Goal: Information Seeking & Learning: Learn about a topic

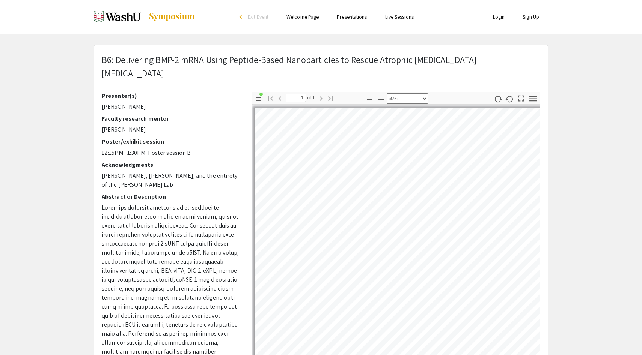
select select "custom"
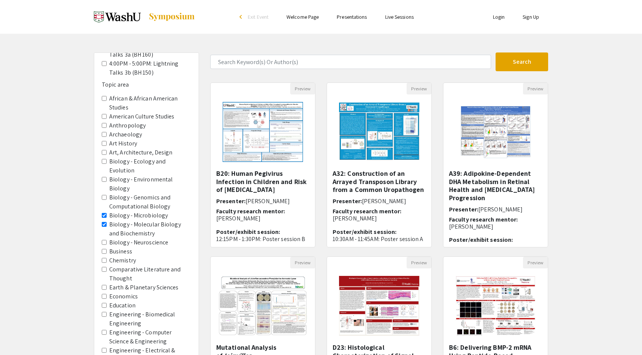
scroll to position [338, 0]
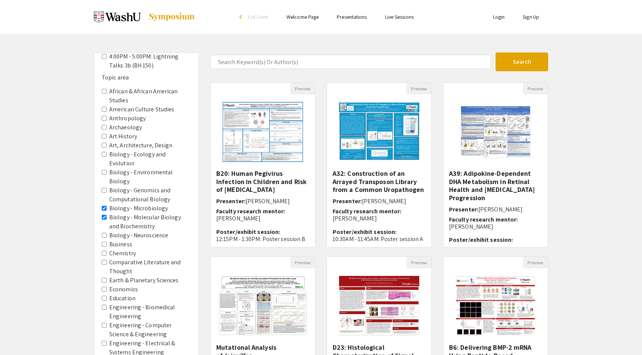
click at [104, 215] on Biochemistry "Biology - Molecular Biology and Biochemistry" at bounding box center [104, 217] width 5 height 5
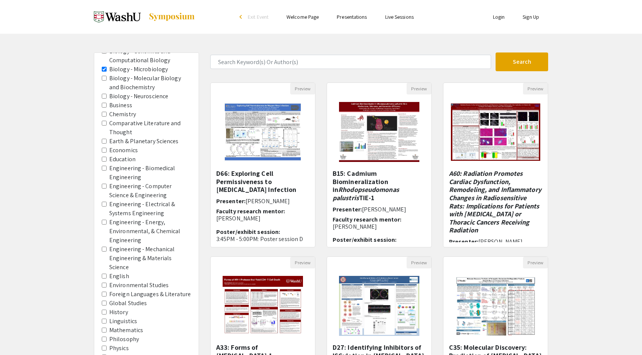
scroll to position [277, 0]
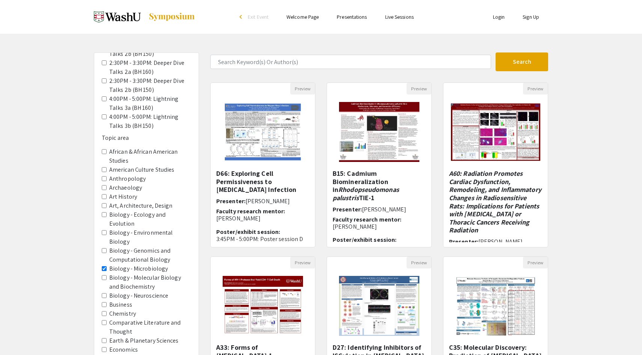
click at [105, 266] on Microbiology "Biology - Microbiology" at bounding box center [104, 268] width 5 height 5
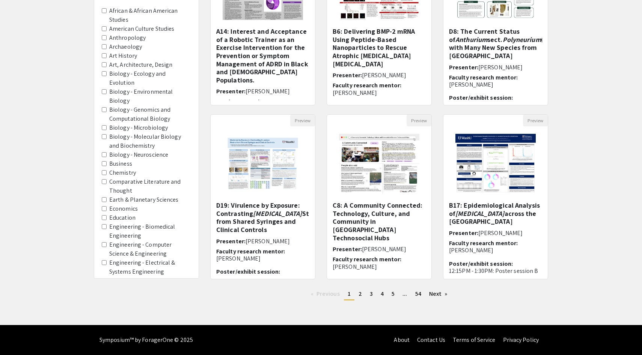
scroll to position [276, 0]
click at [102, 153] on Neuroscience "Biology - Neuroscience" at bounding box center [104, 155] width 5 height 5
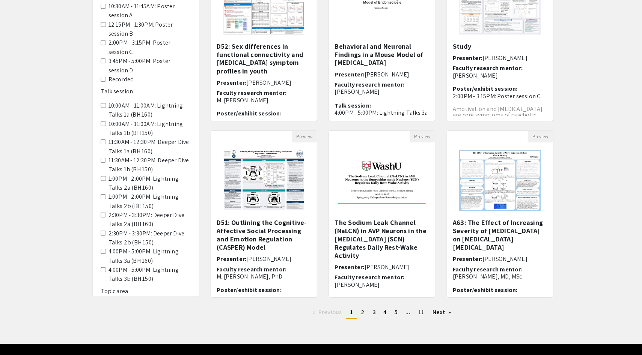
scroll to position [125, 0]
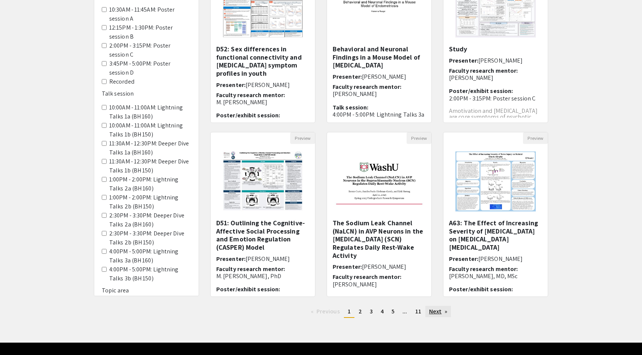
click at [431, 312] on link "Next page" at bounding box center [438, 311] width 26 height 11
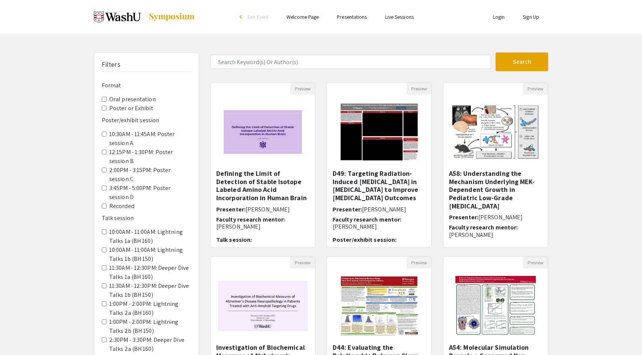
scroll to position [142, 0]
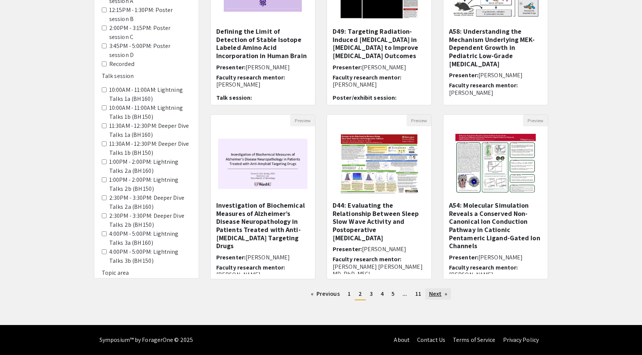
click at [435, 294] on link "Next page" at bounding box center [438, 294] width 26 height 11
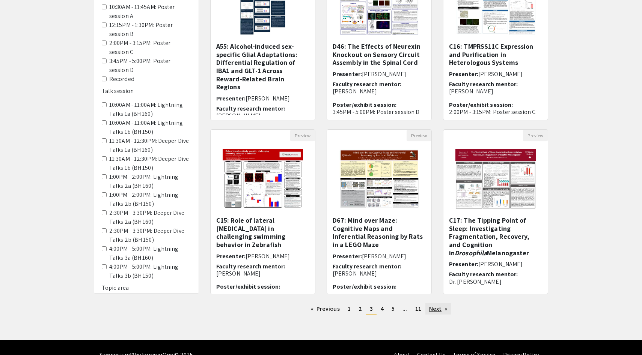
scroll to position [142, 0]
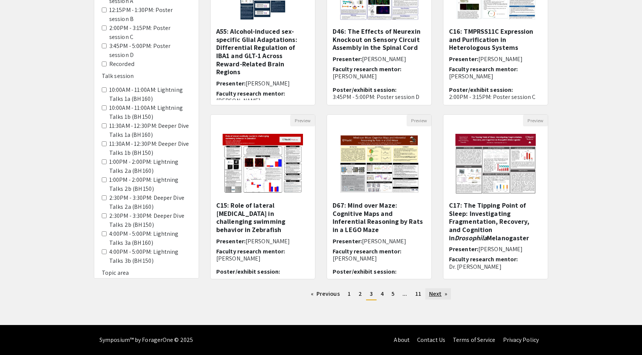
click at [435, 294] on link "Next page" at bounding box center [438, 294] width 26 height 11
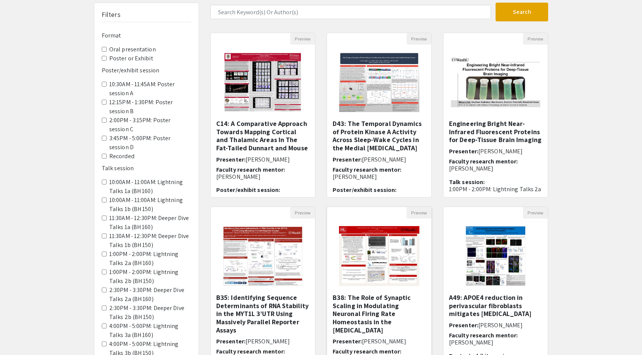
scroll to position [142, 0]
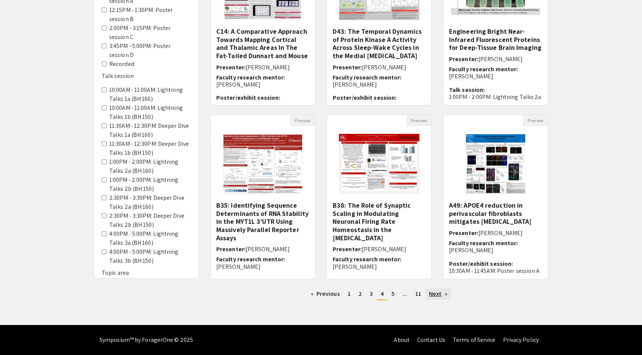
click at [434, 295] on link "Next page" at bounding box center [438, 294] width 26 height 11
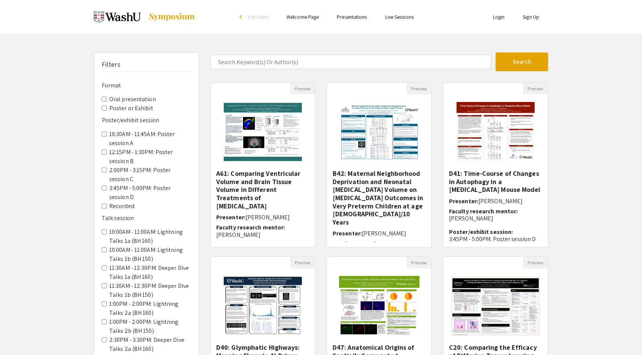
scroll to position [142, 0]
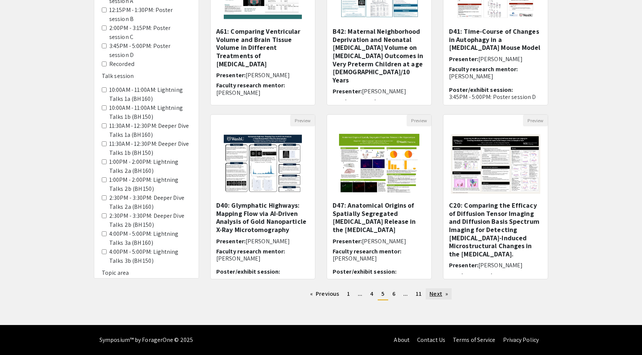
click at [434, 295] on link "Next page" at bounding box center [439, 294] width 26 height 11
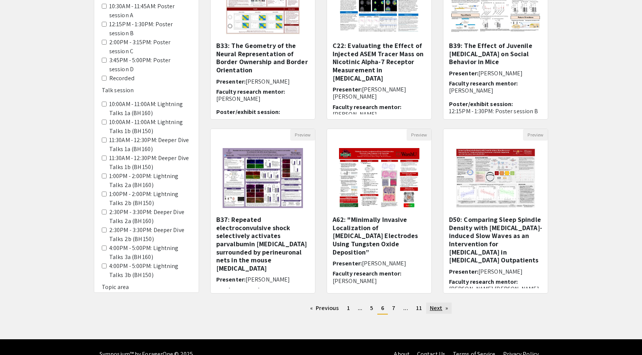
scroll to position [127, 0]
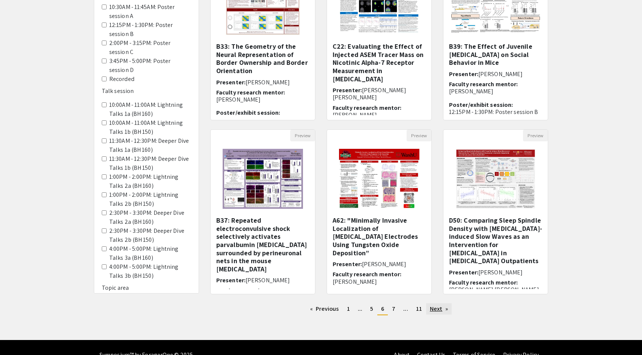
click at [437, 309] on link "Next page" at bounding box center [439, 309] width 26 height 11
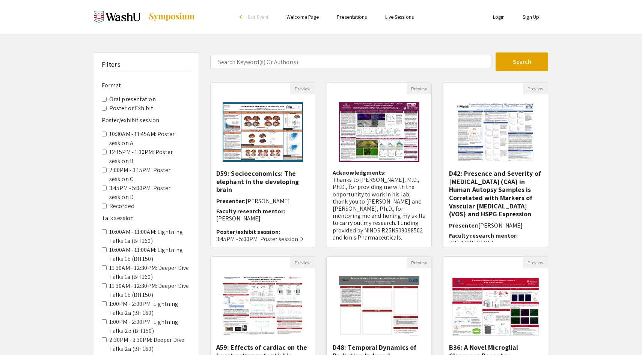
scroll to position [142, 0]
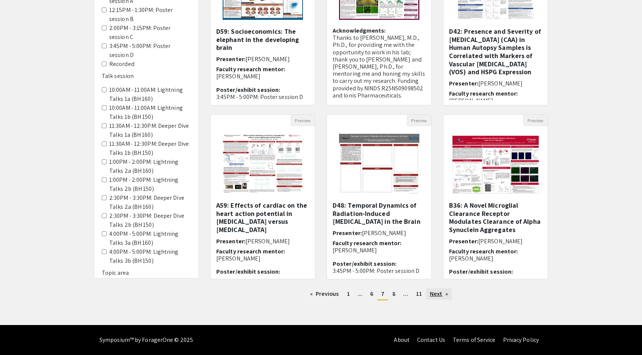
click at [437, 292] on link "Next page" at bounding box center [439, 294] width 26 height 11
